Goal: Task Accomplishment & Management: Use online tool/utility

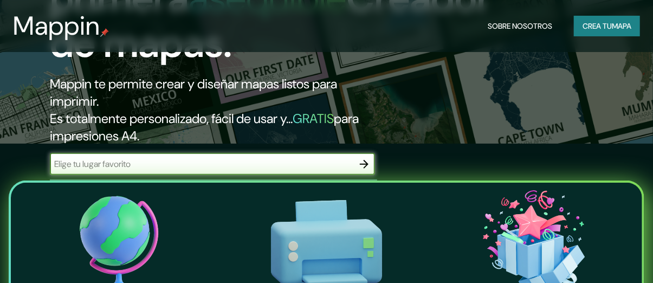
scroll to position [139, 0]
click at [212, 117] on font "Es totalmente personalizado, fácil de usar y..." at bounding box center [171, 118] width 243 height 17
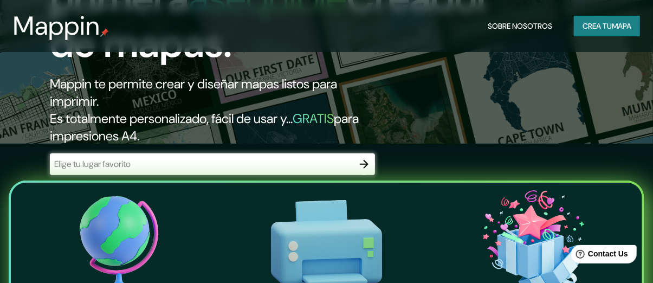
scroll to position [0, 0]
click at [181, 159] on input "text" at bounding box center [202, 164] width 304 height 12
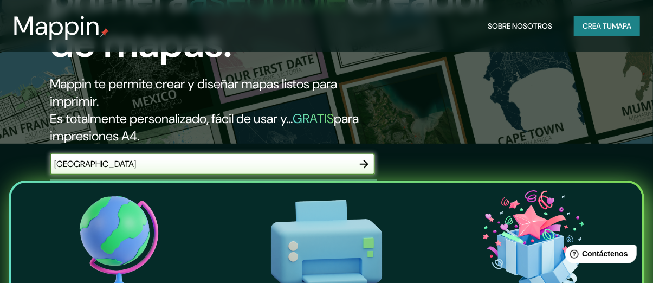
type input "[GEOGRAPHIC_DATA]"
click at [365, 157] on button "button" at bounding box center [364, 164] width 22 height 22
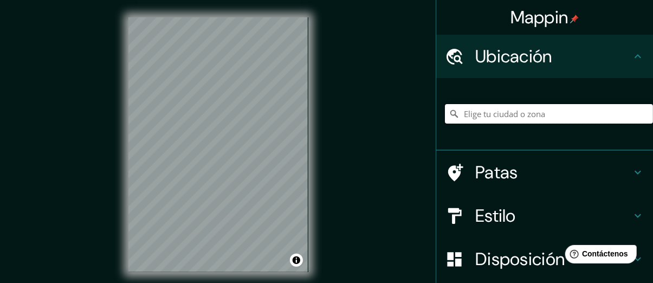
click at [530, 115] on input "Elige tu ciudad o zona" at bounding box center [549, 114] width 208 height 20
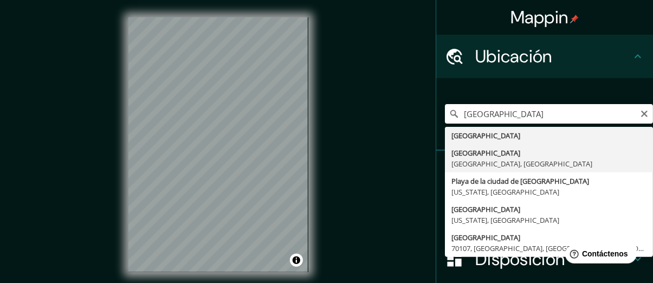
type input "[GEOGRAPHIC_DATA], [GEOGRAPHIC_DATA], [GEOGRAPHIC_DATA]"
